Goal: Task Accomplishment & Management: Use online tool/utility

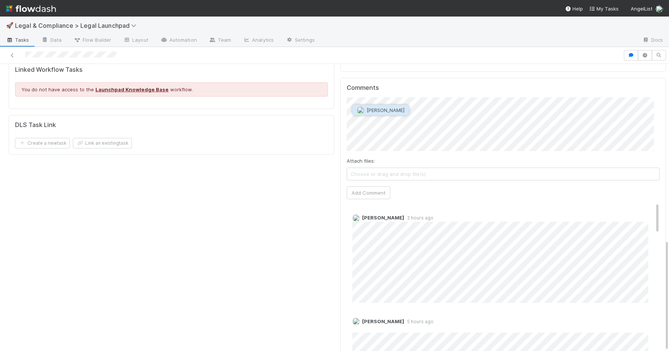
click at [376, 109] on span "[PERSON_NAME]" at bounding box center [386, 110] width 38 height 6
click at [365, 186] on button "Add Comment" at bounding box center [369, 192] width 44 height 13
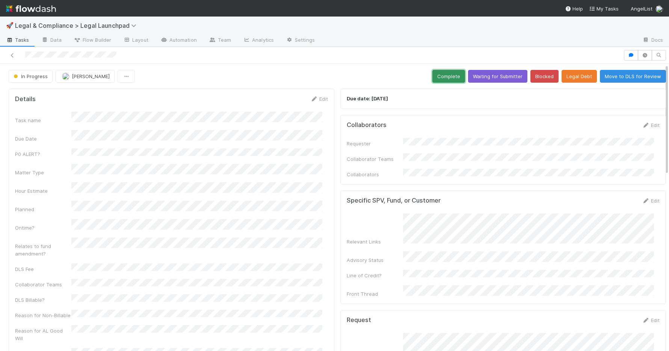
click at [445, 77] on button "Complete" at bounding box center [449, 76] width 33 height 13
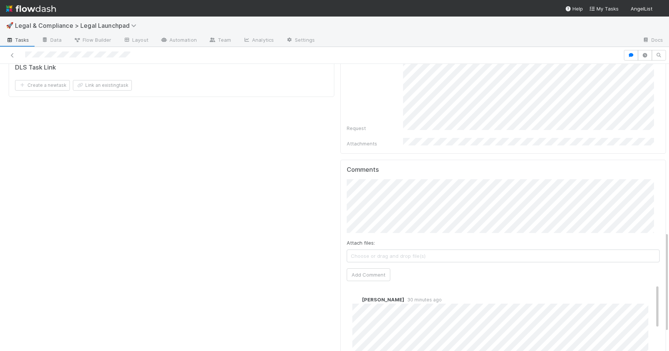
scroll to position [512, 0]
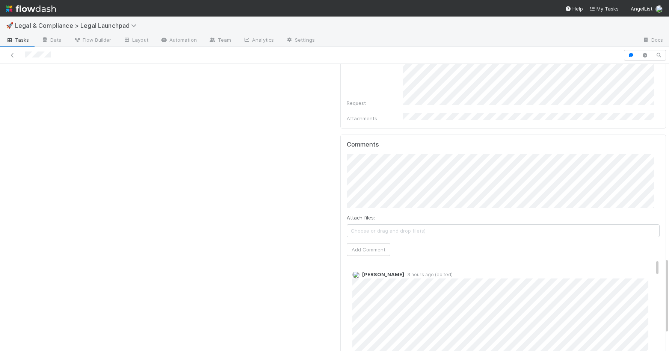
scroll to position [735, 0]
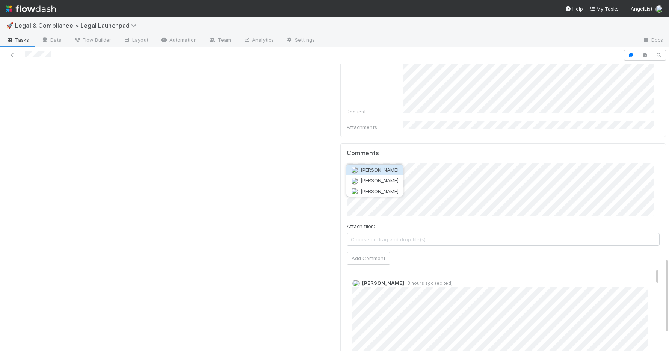
click at [383, 168] on span "[PERSON_NAME]" at bounding box center [380, 170] width 38 height 6
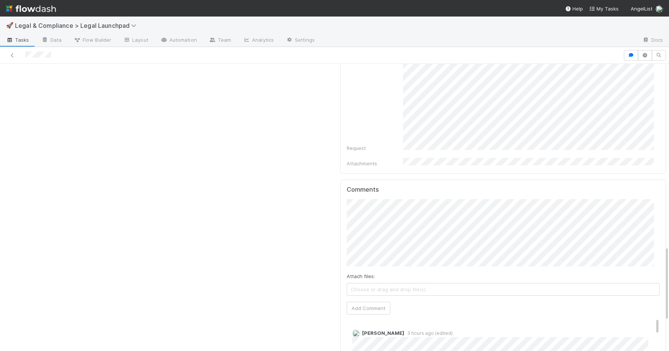
scroll to position [814, 0]
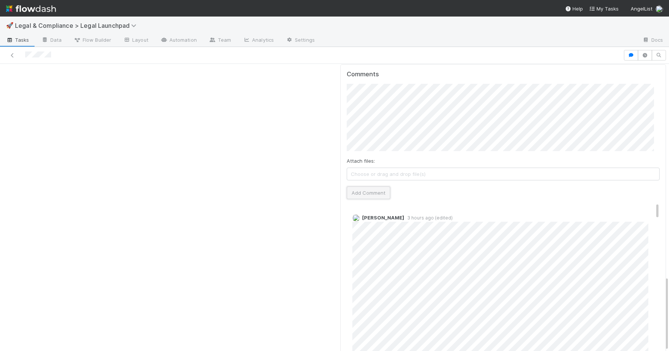
click at [366, 186] on button "Add Comment" at bounding box center [369, 192] width 44 height 13
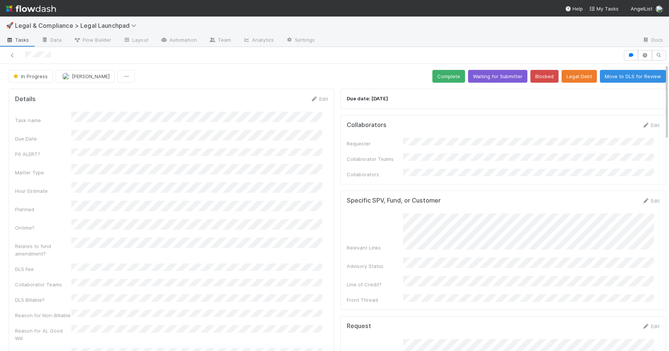
scroll to position [0, 0]
click at [491, 76] on button "Waiting for Submitter" at bounding box center [497, 76] width 59 height 13
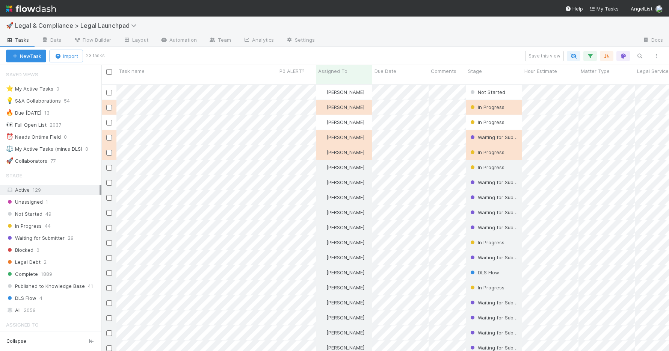
scroll to position [267, 562]
